Goal: Task Accomplishment & Management: Complete application form

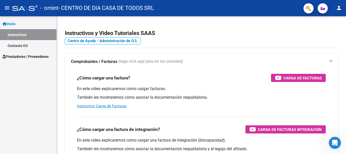
click at [29, 55] on span "Prestadores / Proveedores" at bounding box center [26, 57] width 46 height 6
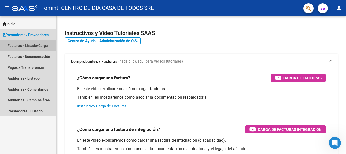
click at [35, 45] on link "Facturas - Listado/Carga" at bounding box center [28, 45] width 57 height 11
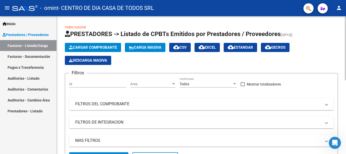
click at [101, 46] on span "Cargar Comprobante" at bounding box center [93, 47] width 48 height 5
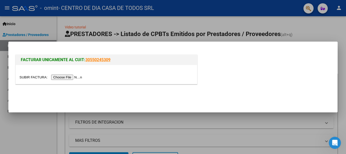
click at [73, 78] on input "file" at bounding box center [52, 76] width 64 height 5
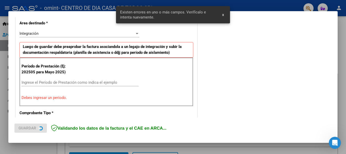
scroll to position [117, 0]
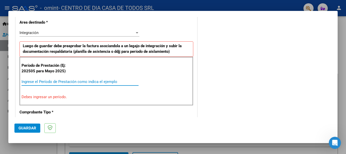
click at [60, 79] on input "Ingrese el Período de Prestación como indica el ejemplo" at bounding box center [80, 81] width 117 height 5
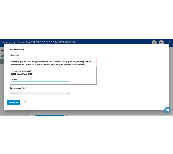
scroll to position [168, 0]
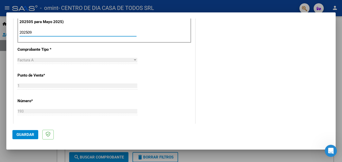
type input "202509"
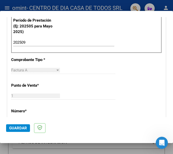
click at [53, 69] on div "Factura A" at bounding box center [33, 70] width 44 height 5
click at [56, 69] on div at bounding box center [57, 69] width 3 height 1
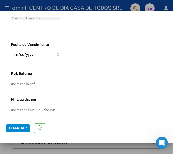
scroll to position [345, 0]
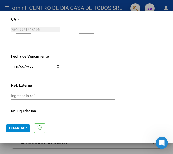
click at [55, 65] on input "Ingresar la fecha" at bounding box center [35, 68] width 49 height 8
type input "2025-10-17"
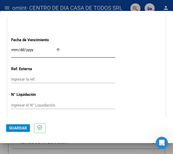
scroll to position [370, 0]
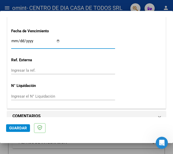
click at [33, 71] on input "Ingresar la ref." at bounding box center [35, 70] width 49 height 5
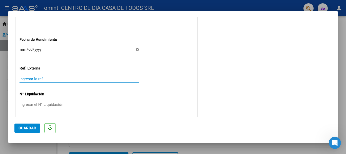
scroll to position [346, 0]
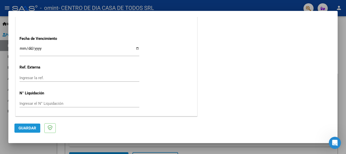
click at [32, 126] on span "Guardar" at bounding box center [27, 128] width 18 height 5
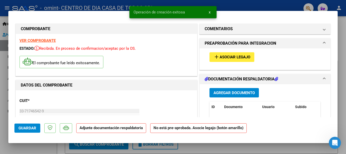
click at [228, 55] on span "Asociar Legajo" at bounding box center [235, 57] width 31 height 5
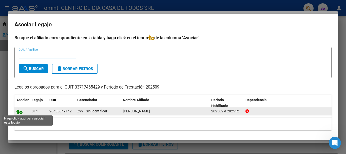
click at [21, 113] on icon at bounding box center [19, 111] width 6 height 6
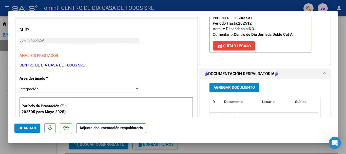
scroll to position [101, 0]
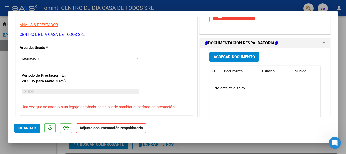
click at [234, 59] on span "Agregar Documento" at bounding box center [234, 57] width 41 height 5
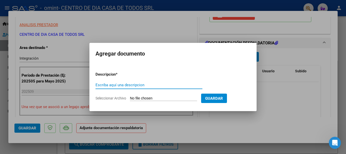
click at [159, 85] on input "Escriba aquí una descripcion" at bounding box center [149, 85] width 107 height 5
click at [136, 86] on input "Escriba aquí una descripcion" at bounding box center [149, 85] width 107 height 5
type input "ASISTENCIA SEPTIEMBRE 2025"
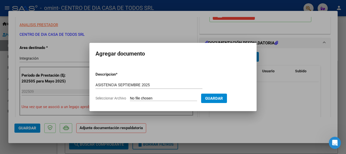
click at [155, 99] on input "Seleccionar Archivo" at bounding box center [163, 98] width 67 height 5
type input "C:\fakepath\OMINT- ASISTENCIA- SUAREZ VACAREZZA AGUSTIN- SEP 2025.pdf"
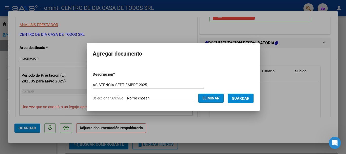
click at [250, 100] on span "Guardar" at bounding box center [241, 98] width 18 height 5
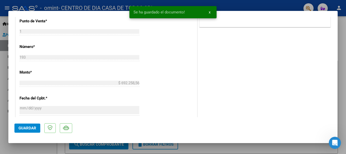
scroll to position [353, 0]
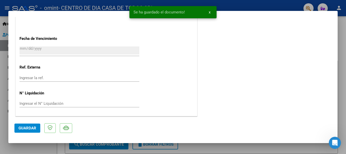
click at [26, 128] on span "Guardar" at bounding box center [27, 128] width 18 height 5
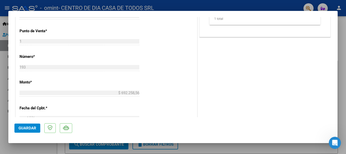
scroll to position [304, 0]
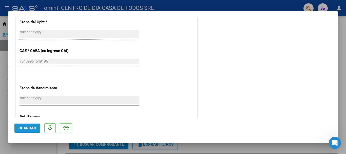
click at [34, 128] on span "Guardar" at bounding box center [27, 128] width 18 height 5
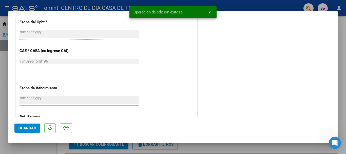
click at [210, 11] on span "x" at bounding box center [210, 12] width 2 height 5
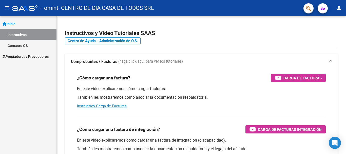
click at [23, 56] on span "Prestadores / Proveedores" at bounding box center [26, 57] width 46 height 6
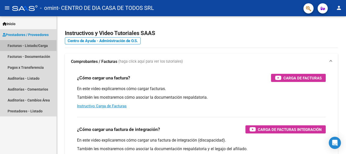
click at [27, 44] on link "Facturas - Listado/Carga" at bounding box center [28, 45] width 57 height 11
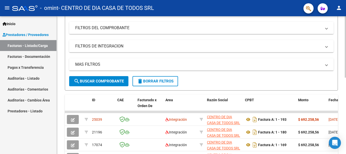
scroll to position [101, 0]
